Goal: Task Accomplishment & Management: Manage account settings

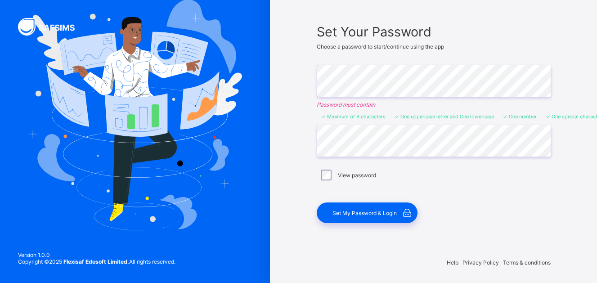
scroll to position [55, 0]
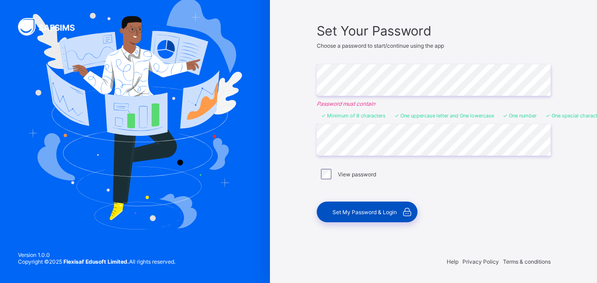
click at [366, 209] on span "Set My Password & Login" at bounding box center [364, 212] width 64 height 7
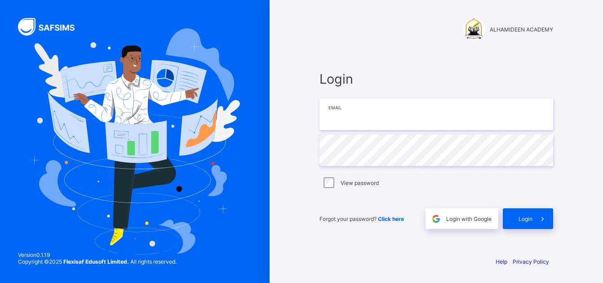
click at [365, 114] on input "email" at bounding box center [437, 113] width 234 height 31
type input "*"
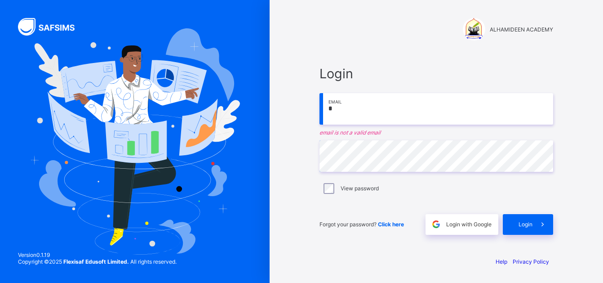
type input "**********"
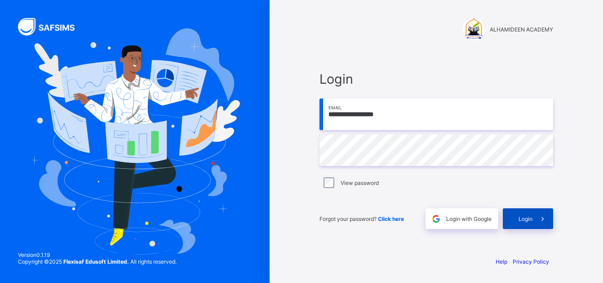
click at [529, 221] on span "Login" at bounding box center [526, 218] width 14 height 7
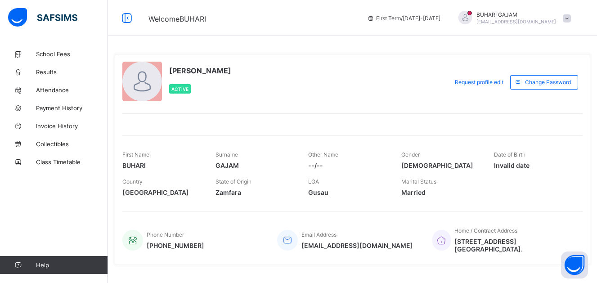
click at [571, 18] on span at bounding box center [566, 18] width 8 height 8
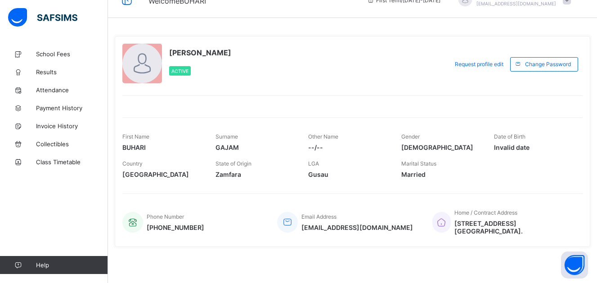
click at [507, 146] on span "Invalid date" at bounding box center [534, 147] width 80 height 8
click at [522, 146] on span "Invalid date" at bounding box center [534, 147] width 80 height 8
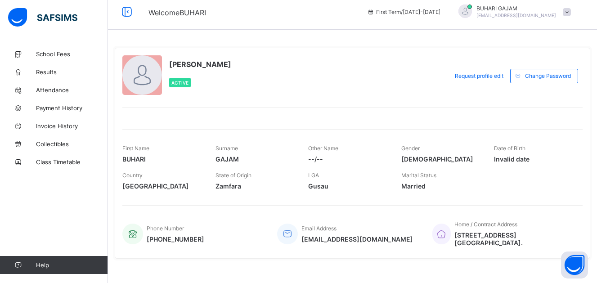
scroll to position [0, 0]
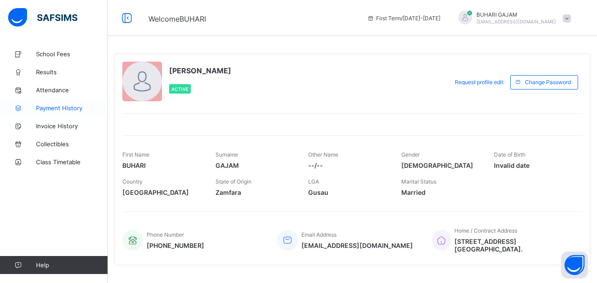
click at [51, 111] on span "Payment History" at bounding box center [72, 107] width 72 height 7
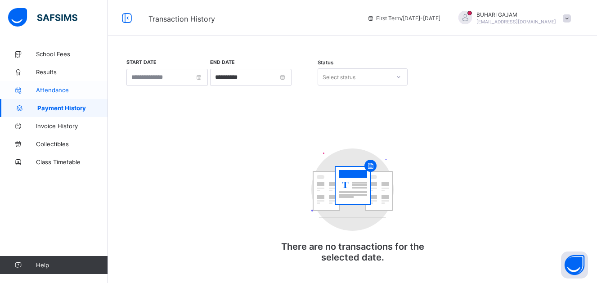
click at [49, 92] on span "Attendance" at bounding box center [72, 89] width 72 height 7
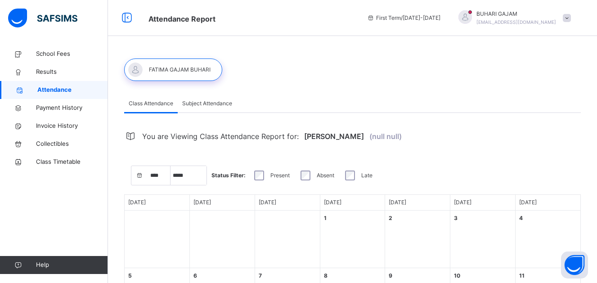
select select "****"
select select "*"
click at [329, 136] on span "[PERSON_NAME]" at bounding box center [334, 136] width 60 height 20
click at [195, 101] on span "Subject Attendance" at bounding box center [207, 103] width 50 height 8
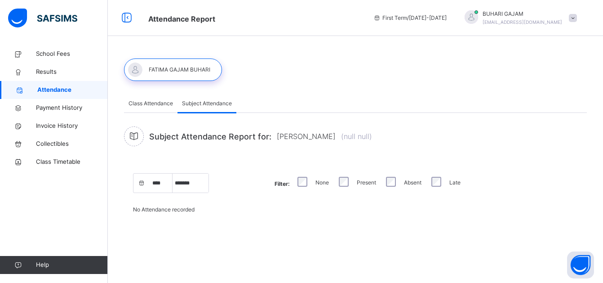
click at [149, 101] on span "Class Attendance" at bounding box center [151, 103] width 45 height 8
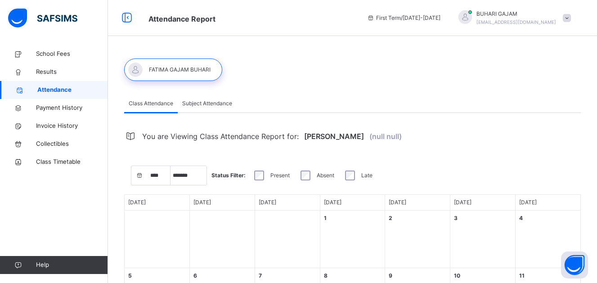
click at [571, 22] on span at bounding box center [566, 18] width 8 height 8
click at [548, 79] on span "Profile" at bounding box center [541, 76] width 59 height 12
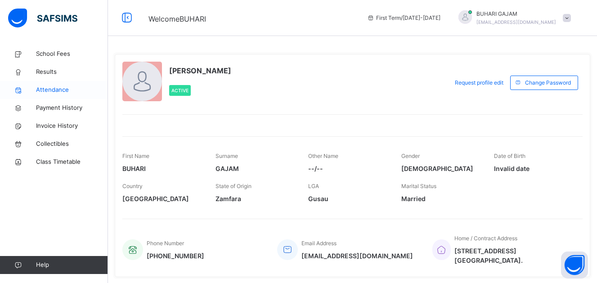
click at [51, 89] on span "Attendance" at bounding box center [72, 89] width 72 height 9
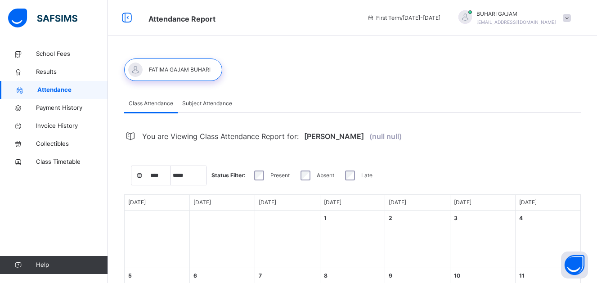
select select "****"
select select "*"
click at [189, 107] on span "Subject Attendance" at bounding box center [207, 103] width 50 height 8
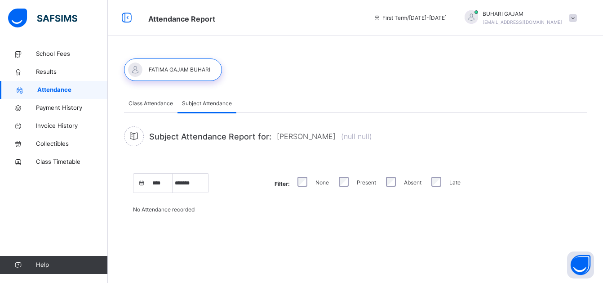
click at [162, 71] on div at bounding box center [173, 69] width 98 height 22
click at [127, 17] on icon at bounding box center [126, 18] width 15 height 16
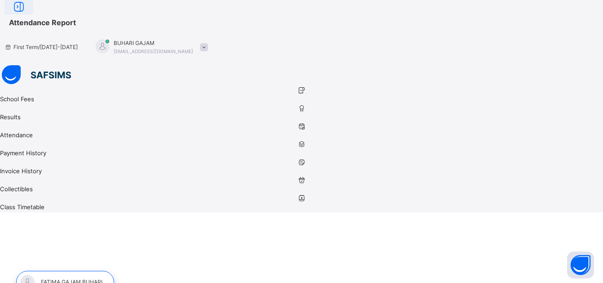
click at [27, 14] on icon at bounding box center [18, 7] width 15 height 16
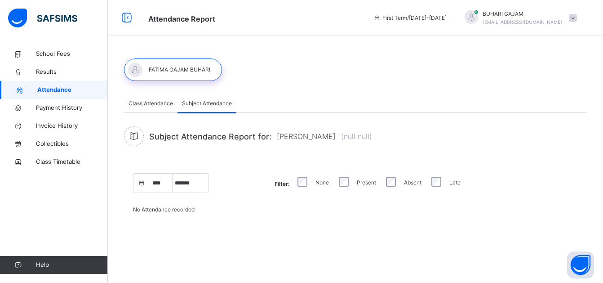
click at [42, 16] on img at bounding box center [42, 18] width 69 height 19
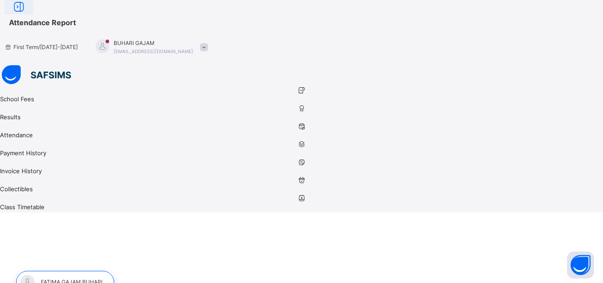
click at [27, 15] on icon at bounding box center [18, 7] width 15 height 16
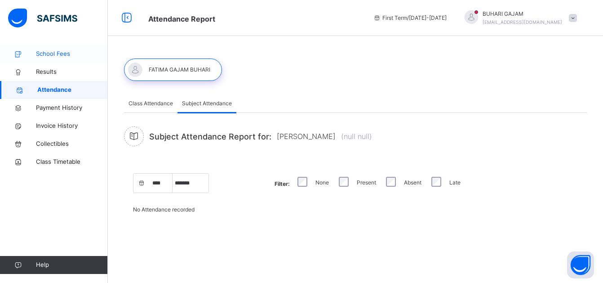
click at [46, 50] on span "School Fees" at bounding box center [72, 53] width 72 height 9
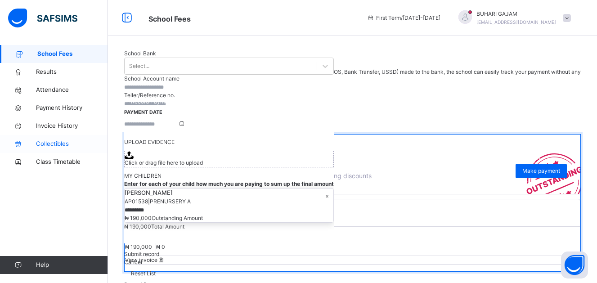
click at [38, 143] on span "Collectibles" at bounding box center [72, 143] width 72 height 9
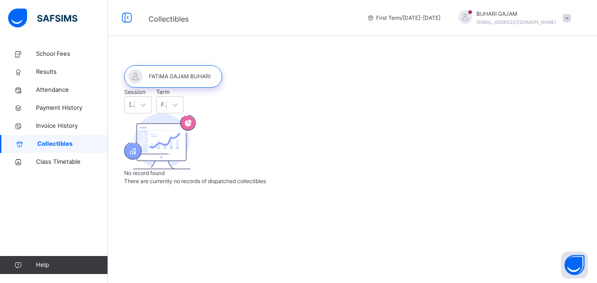
click at [42, 18] on img at bounding box center [42, 18] width 69 height 19
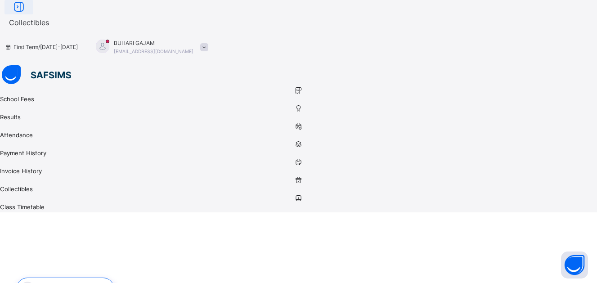
click at [27, 13] on icon at bounding box center [18, 7] width 15 height 16
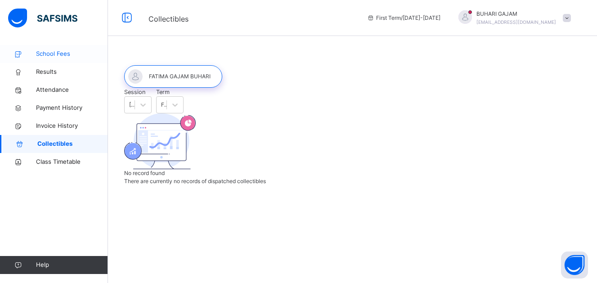
click at [44, 56] on span "School Fees" at bounding box center [72, 53] width 72 height 9
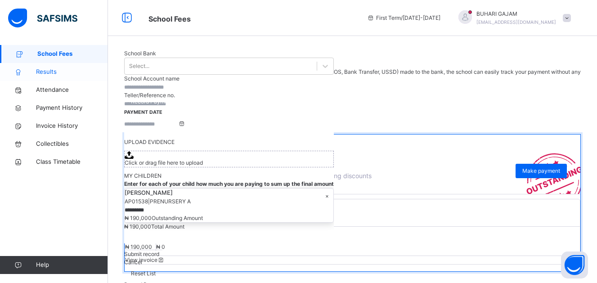
click at [40, 71] on span "Results" at bounding box center [72, 71] width 72 height 9
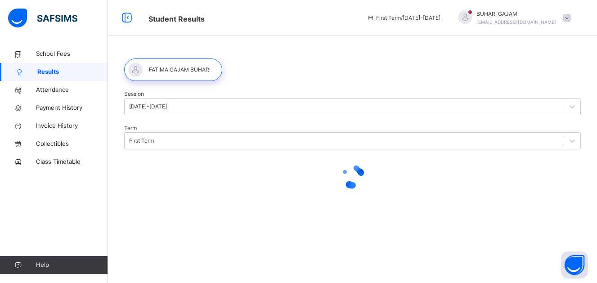
click at [571, 18] on span at bounding box center [566, 18] width 8 height 8
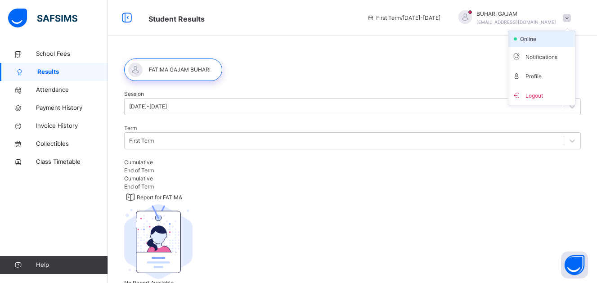
click at [541, 38] on span "online" at bounding box center [530, 39] width 22 height 8
click at [571, 17] on span at bounding box center [566, 18] width 8 height 8
click at [575, 263] on button "Open asap" at bounding box center [574, 264] width 27 height 27
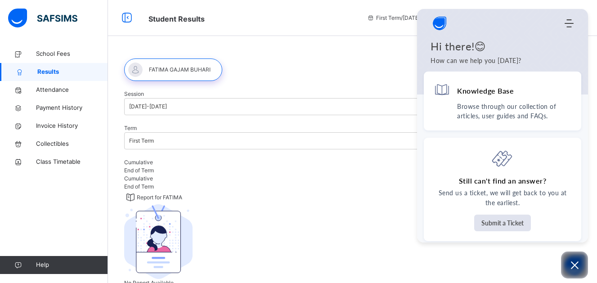
click at [357, 91] on div "Session [DATE]-[DATE] Term First Term Cumulative End of Term Cumulative End of …" at bounding box center [352, 176] width 489 height 263
click at [46, 16] on img at bounding box center [42, 18] width 69 height 19
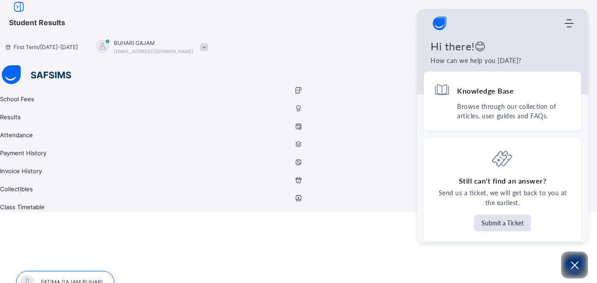
click at [93, 271] on div at bounding box center [65, 282] width 98 height 22
click at [65, 18] on span "Student Results" at bounding box center [37, 22] width 56 height 9
click at [20, 195] on icon at bounding box center [298, 198] width 597 height 7
click at [18, 141] on icon at bounding box center [298, 144] width 597 height 7
click at [19, 123] on icon at bounding box center [298, 126] width 597 height 7
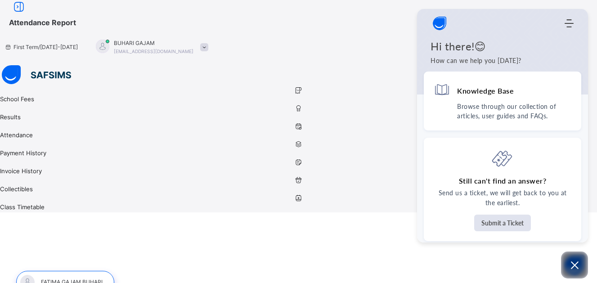
click at [18, 105] on icon at bounding box center [298, 108] width 597 height 7
click at [18, 87] on icon at bounding box center [298, 90] width 597 height 7
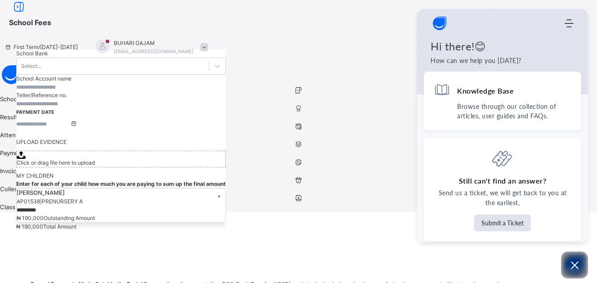
click at [388, 21] on span "School Fees" at bounding box center [303, 21] width 588 height 15
click at [387, 36] on div "School Fees First Term / [DATE]-[DATE] BUHARI GAJAM [EMAIL_ADDRESS][DOMAIN_NAME]" at bounding box center [298, 32] width 597 height 65
click at [570, 25] on icon "Modules Menu" at bounding box center [568, 23] width 9 height 9
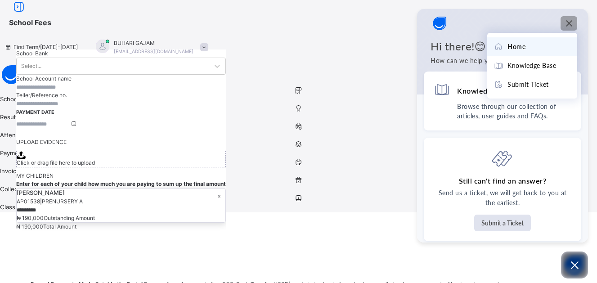
click at [529, 48] on div "Home" at bounding box center [532, 47] width 76 height 10
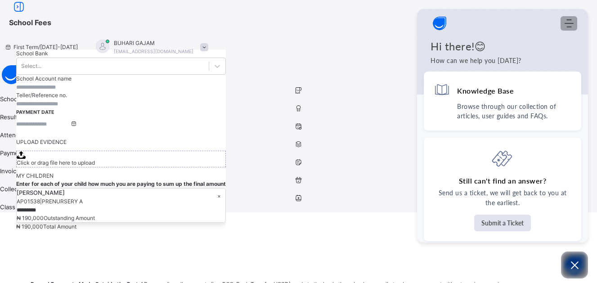
click at [572, 25] on icon "Modules Menu" at bounding box center [568, 23] width 9 height 9
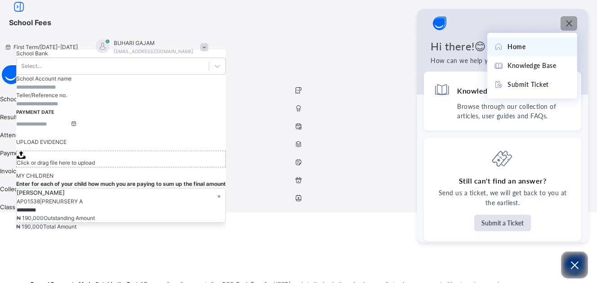
click at [571, 23] on icon "Modules Menu" at bounding box center [568, 23] width 9 height 9
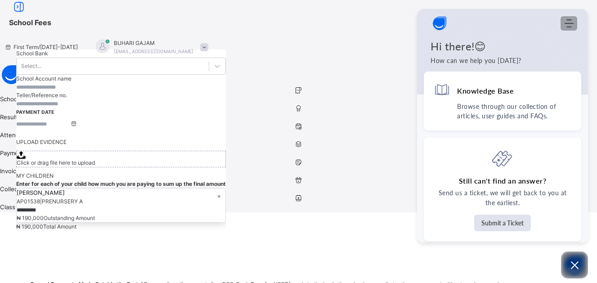
click at [571, 23] on use "Modules Menu" at bounding box center [568, 23] width 9 height 8
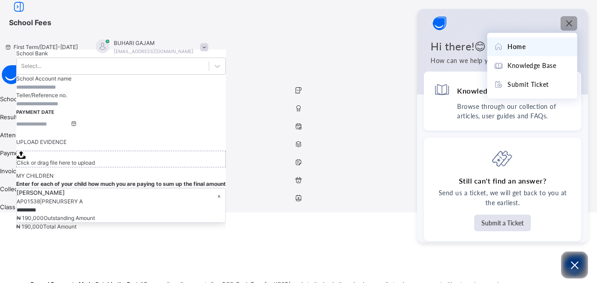
click at [359, 271] on span at bounding box center [298, 275] width 564 height 9
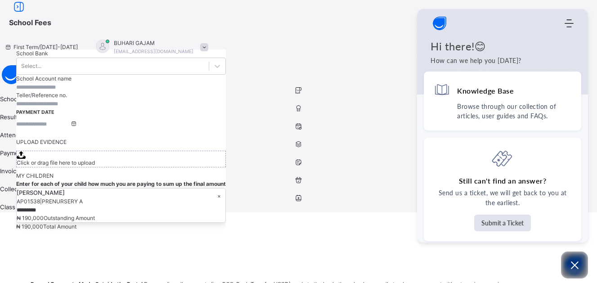
click at [442, 22] on img "Company logo" at bounding box center [439, 23] width 18 height 18
click at [578, 266] on icon "Open asap" at bounding box center [574, 264] width 11 height 11
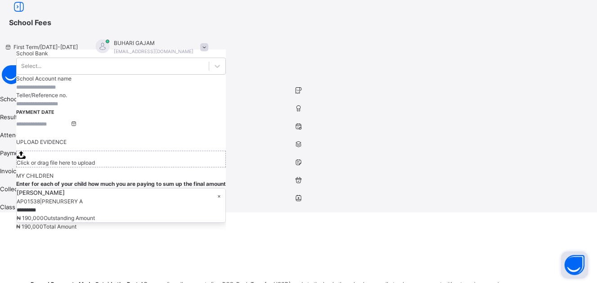
click at [208, 43] on span at bounding box center [204, 47] width 8 height 8
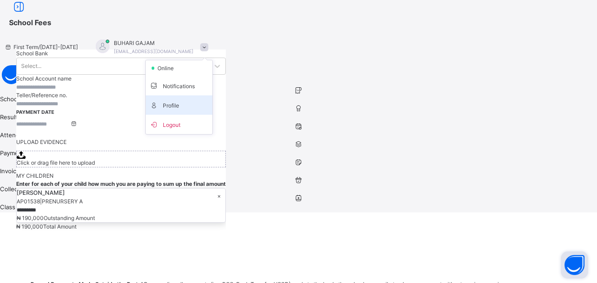
click at [209, 99] on span "Profile" at bounding box center [178, 105] width 59 height 12
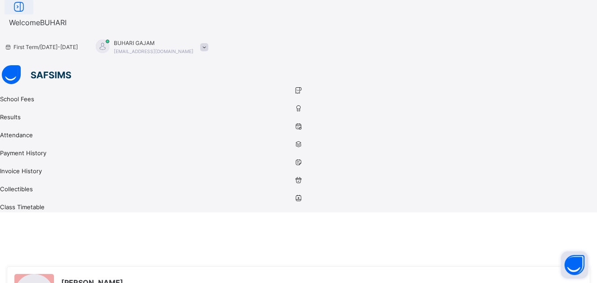
click at [27, 15] on icon at bounding box center [18, 7] width 15 height 16
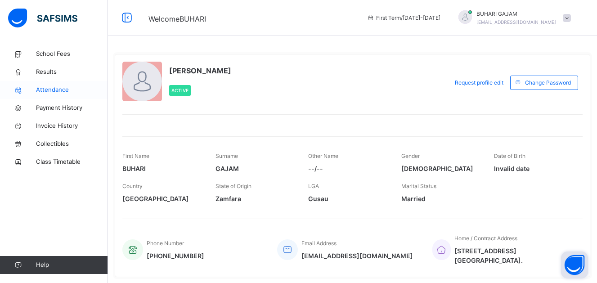
click at [57, 88] on span "Attendance" at bounding box center [72, 89] width 72 height 9
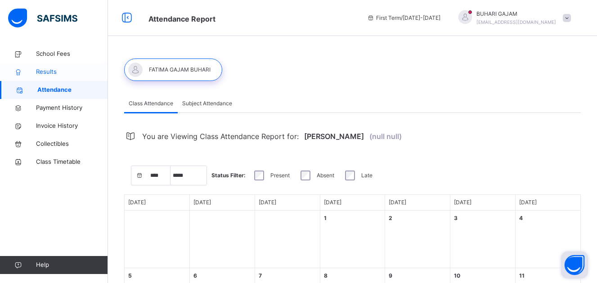
click at [49, 72] on span "Results" at bounding box center [72, 71] width 72 height 9
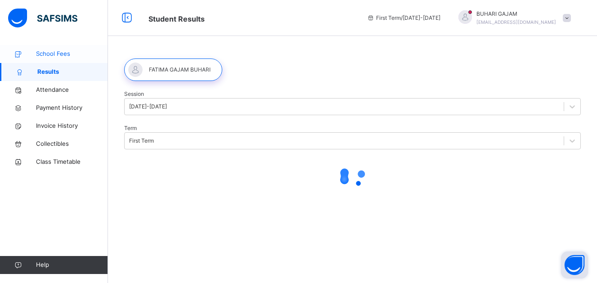
click at [53, 54] on span "School Fees" at bounding box center [72, 53] width 72 height 9
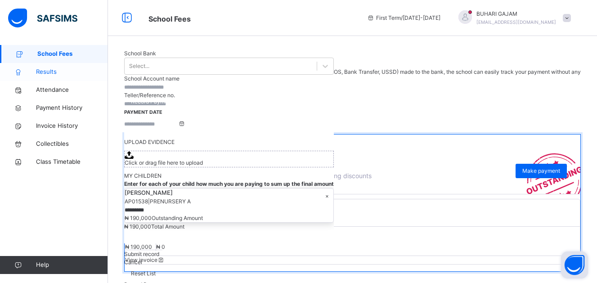
click at [51, 75] on span "Results" at bounding box center [72, 71] width 72 height 9
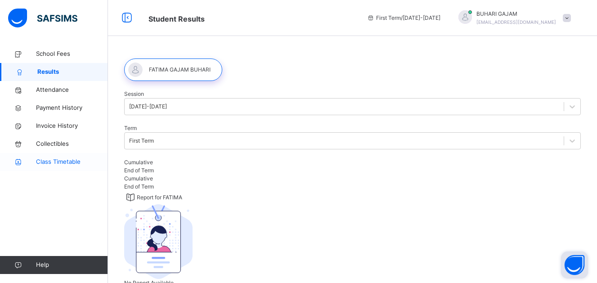
click at [47, 162] on span "Class Timetable" at bounding box center [72, 161] width 72 height 9
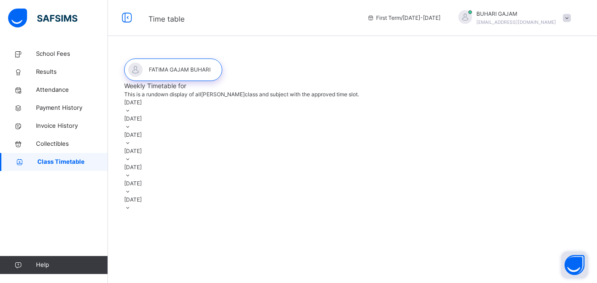
click at [579, 115] on div "[DATE]" at bounding box center [352, 106] width 456 height 16
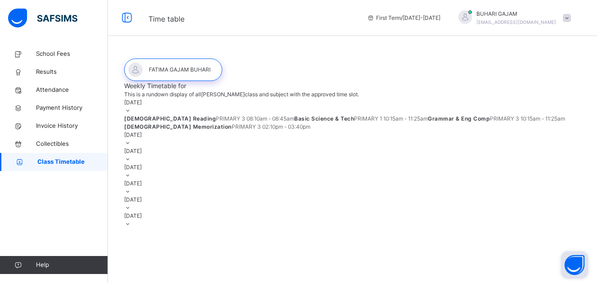
scroll to position [45, 0]
click at [354, 147] on div "[DATE]" at bounding box center [352, 139] width 456 height 16
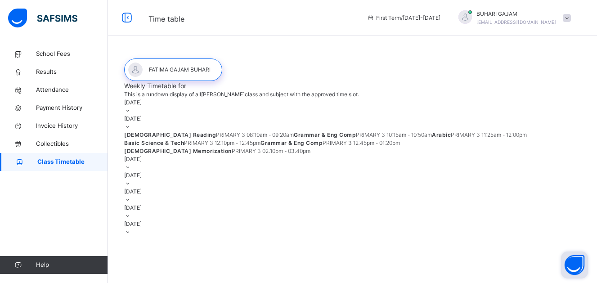
click at [277, 171] on div "[DATE]" at bounding box center [352, 163] width 456 height 16
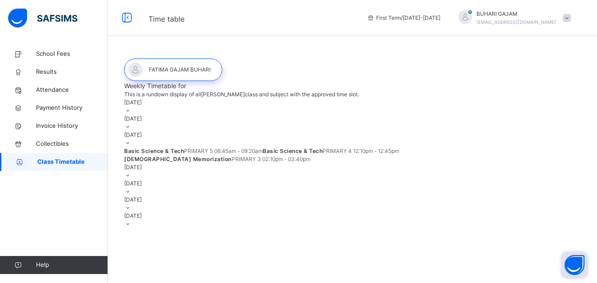
scroll to position [111, 0]
click at [240, 171] on div "[DATE]" at bounding box center [352, 171] width 456 height 16
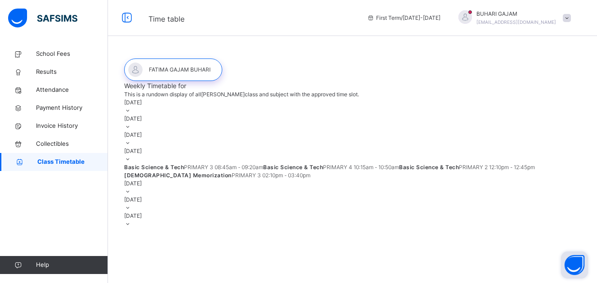
click at [221, 196] on div "[DATE]" at bounding box center [352, 187] width 456 height 16
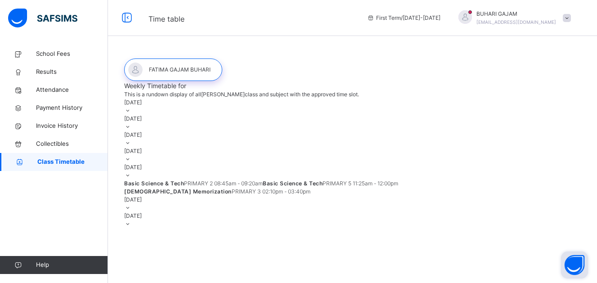
click at [211, 212] on div "[DATE]" at bounding box center [352, 204] width 456 height 16
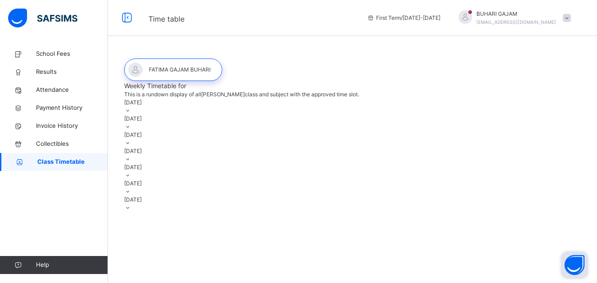
scroll to position [75, 0]
click at [203, 212] on div "[DATE]" at bounding box center [352, 204] width 456 height 16
click at [39, 55] on span "School Fees" at bounding box center [72, 53] width 72 height 9
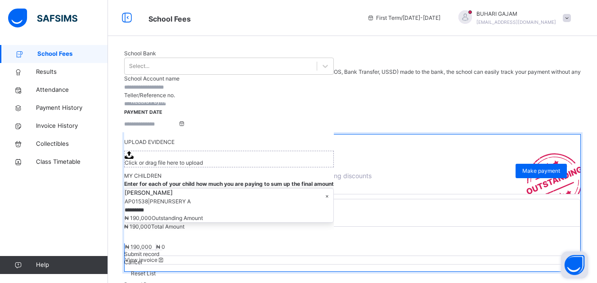
click at [571, 16] on span at bounding box center [566, 18] width 8 height 8
click at [546, 95] on span "Logout" at bounding box center [541, 95] width 59 height 12
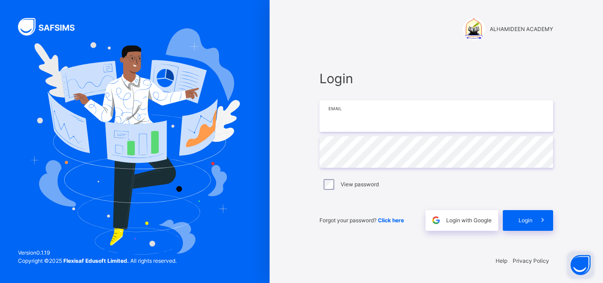
type input "**********"
click at [533, 220] on span at bounding box center [543, 220] width 21 height 21
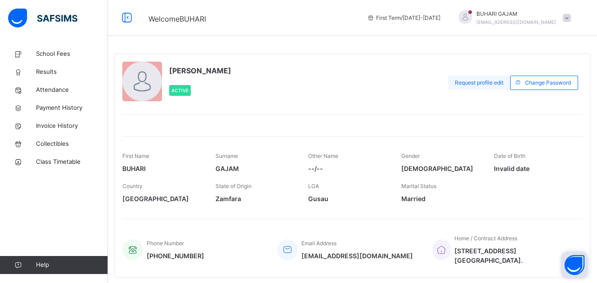
click at [482, 83] on span "Request profile edit" at bounding box center [479, 83] width 49 height 8
type input "*"
type input "**"
type input "***"
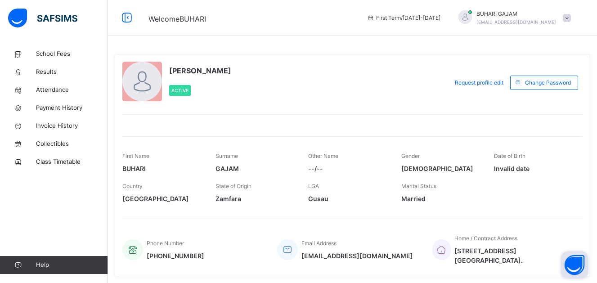
type input "****"
type input "*****"
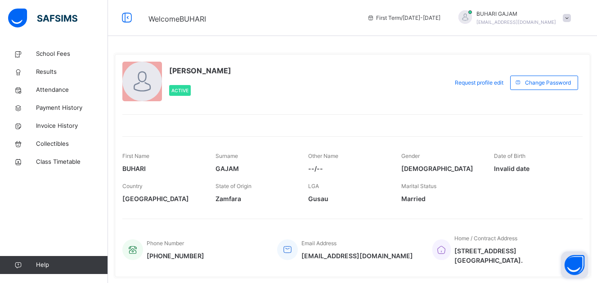
type input "**********"
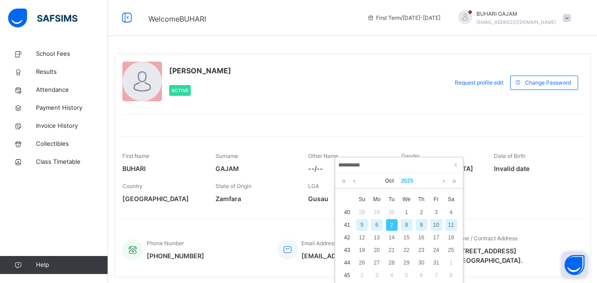
click at [408, 179] on link "2025" at bounding box center [406, 180] width 19 height 15
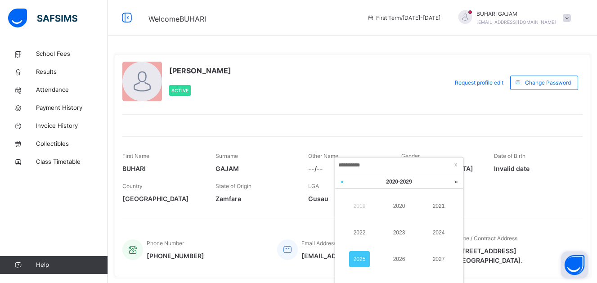
click at [342, 183] on link at bounding box center [341, 181] width 13 height 17
click at [454, 183] on link at bounding box center [455, 181] width 13 height 17
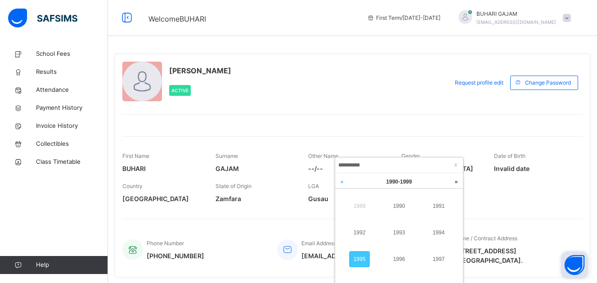
click at [340, 183] on link at bounding box center [341, 181] width 13 height 17
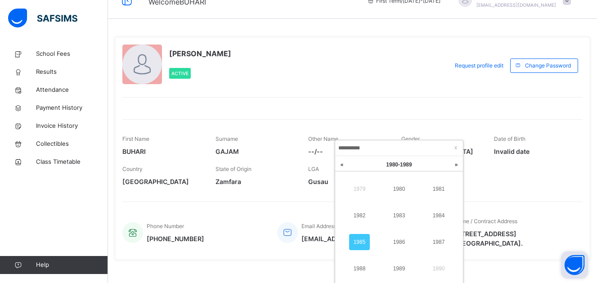
scroll to position [30, 0]
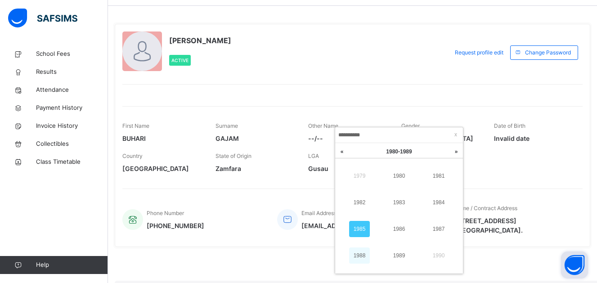
click at [364, 253] on link "1988" at bounding box center [359, 255] width 21 height 16
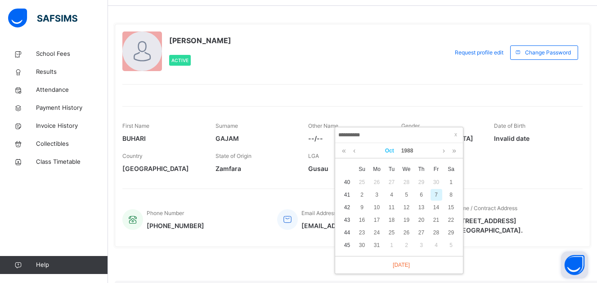
click at [389, 151] on link "Oct" at bounding box center [389, 150] width 16 height 15
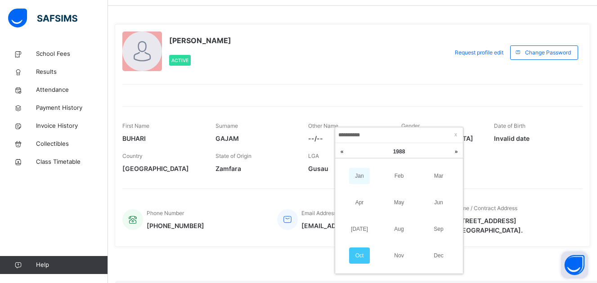
click at [359, 176] on link "Jan" at bounding box center [359, 176] width 21 height 16
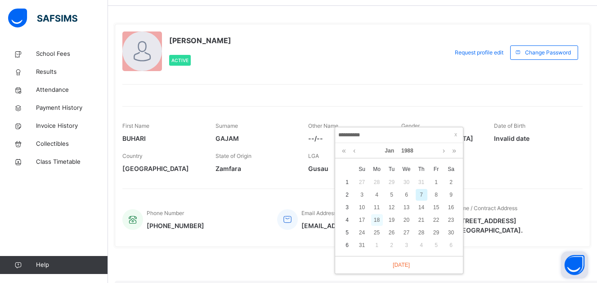
click at [375, 218] on div "18" at bounding box center [377, 220] width 12 height 12
type input "**********"
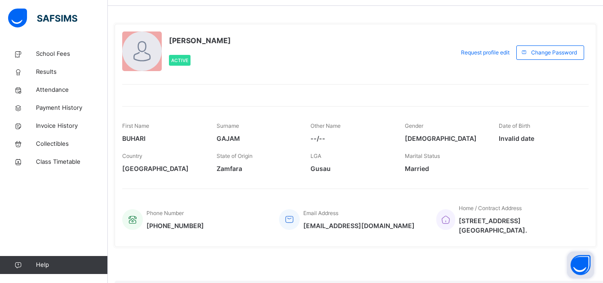
scroll to position [17, 0]
type input "*******"
type input "*****"
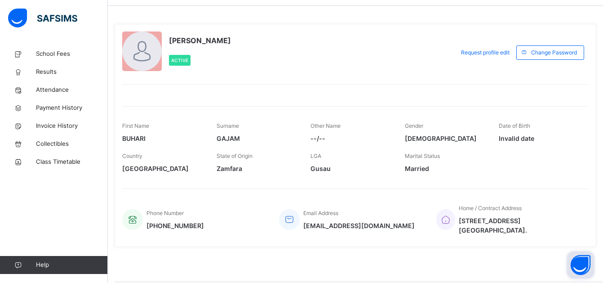
type input "******"
type input "*"
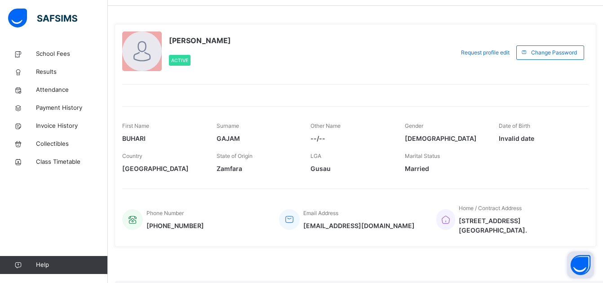
type input "**********"
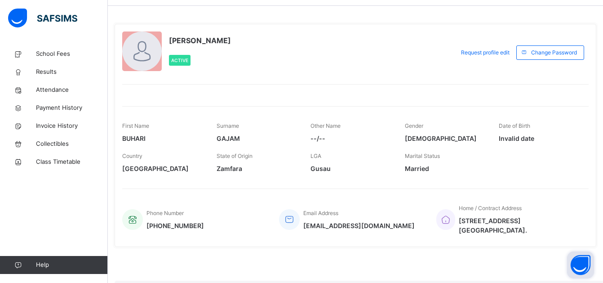
type textarea "*"
type textarea "**********"
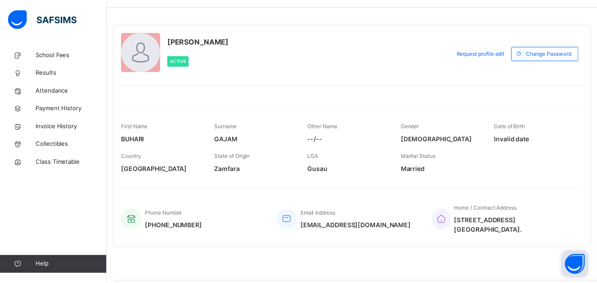
scroll to position [405, 0]
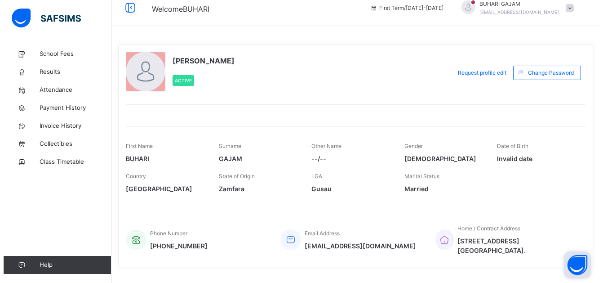
scroll to position [0, 0]
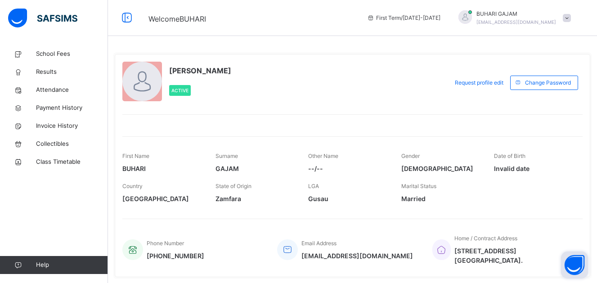
click at [571, 18] on span at bounding box center [566, 18] width 8 height 8
click at [543, 73] on span "Profile" at bounding box center [541, 76] width 59 height 12
click at [571, 18] on span at bounding box center [566, 18] width 8 height 8
click at [546, 74] on span "Profile" at bounding box center [541, 76] width 59 height 12
click at [36, 69] on span "Results" at bounding box center [72, 71] width 72 height 9
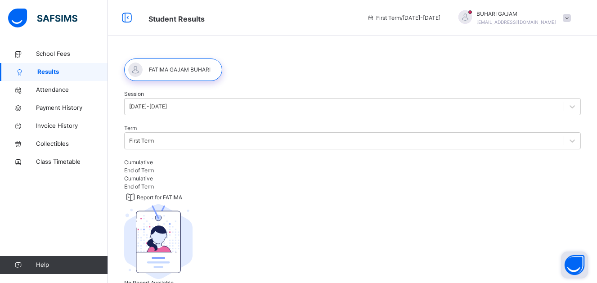
click at [571, 15] on span at bounding box center [566, 18] width 8 height 8
click at [537, 93] on span "Logout" at bounding box center [541, 95] width 59 height 12
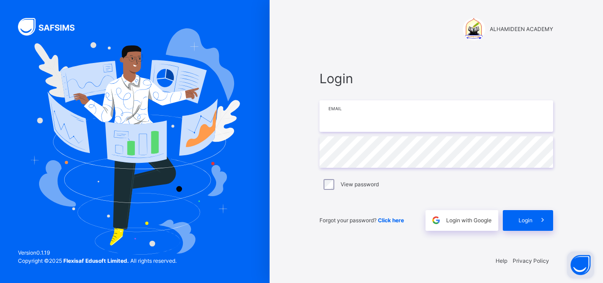
type input "**********"
